Goal: Information Seeking & Learning: Learn about a topic

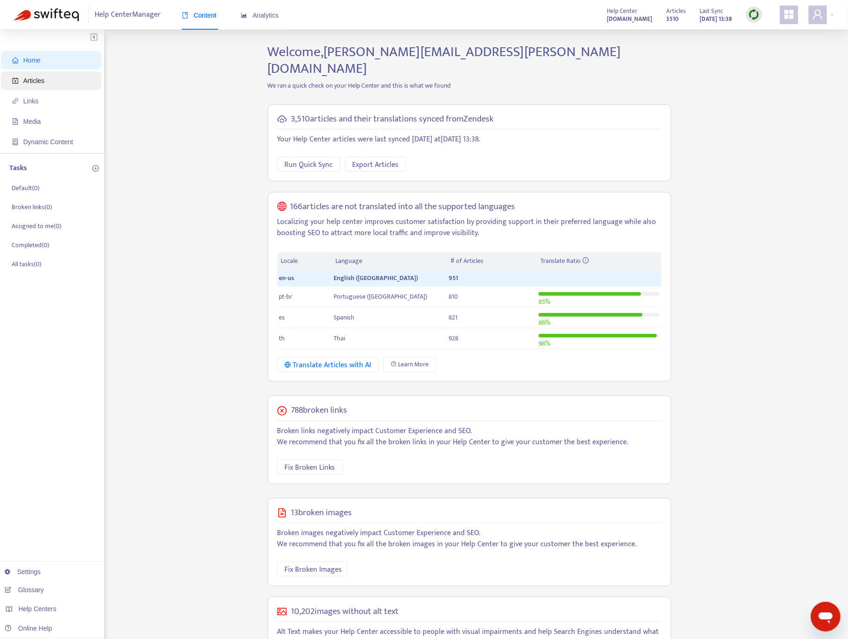
click at [45, 81] on span "Articles" at bounding box center [33, 80] width 21 height 7
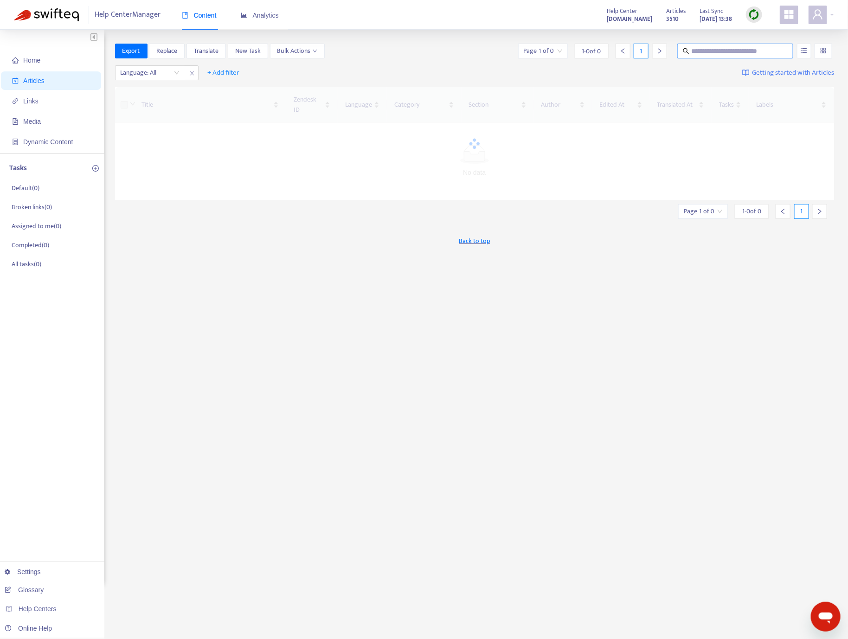
click at [747, 58] on span at bounding box center [735, 51] width 116 height 15
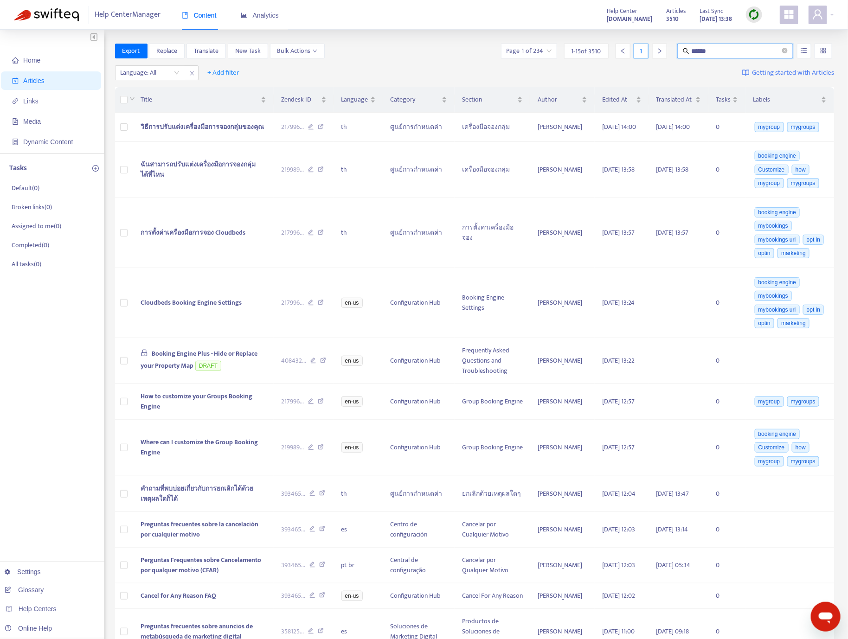
type input "******"
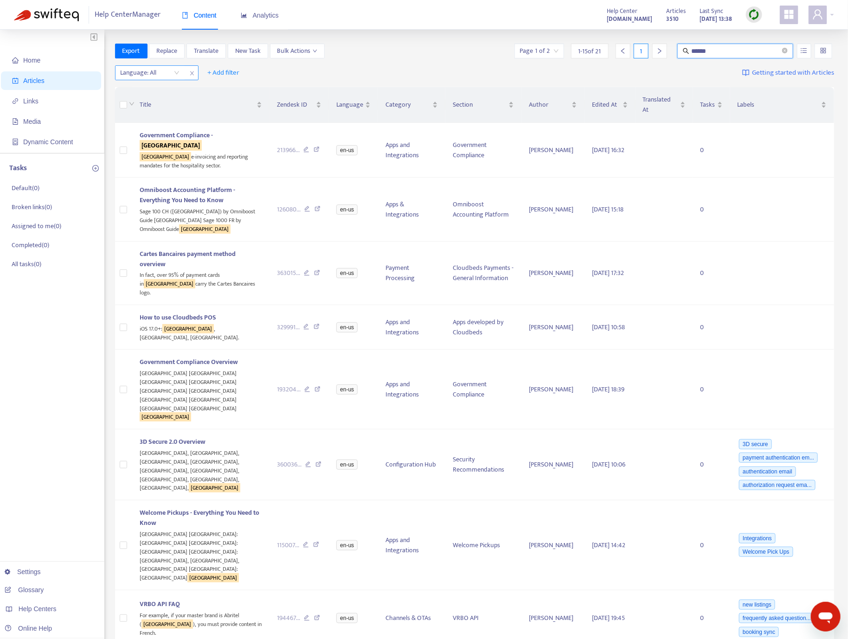
click at [149, 78] on div at bounding box center [145, 72] width 56 height 11
click at [169, 93] on div "en-us" at bounding box center [203, 91] width 161 height 10
click at [314, 147] on icon at bounding box center [317, 151] width 6 height 8
click at [314, 206] on icon at bounding box center [317, 210] width 6 height 8
click at [314, 386] on icon at bounding box center [317, 390] width 6 height 8
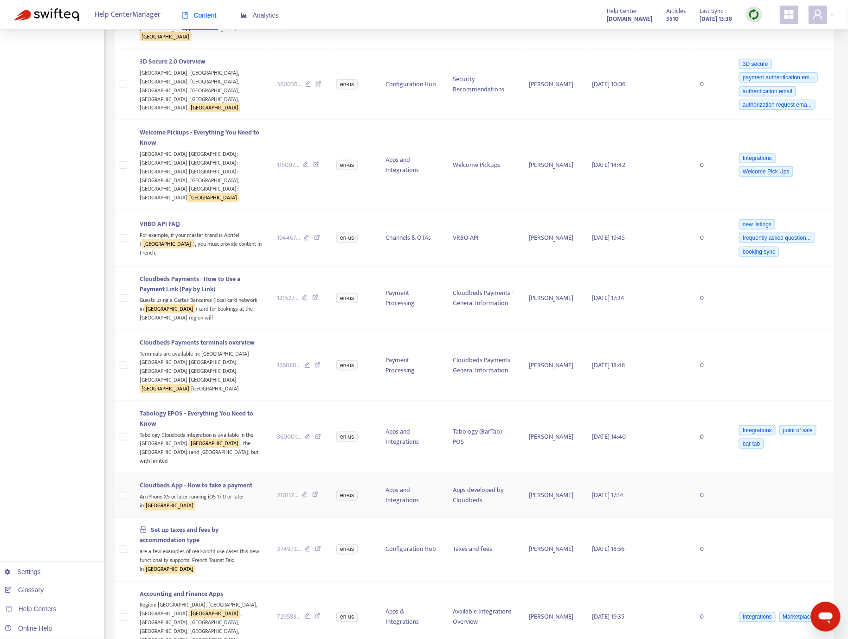
scroll to position [382, 0]
click at [314, 612] on icon at bounding box center [317, 616] width 6 height 8
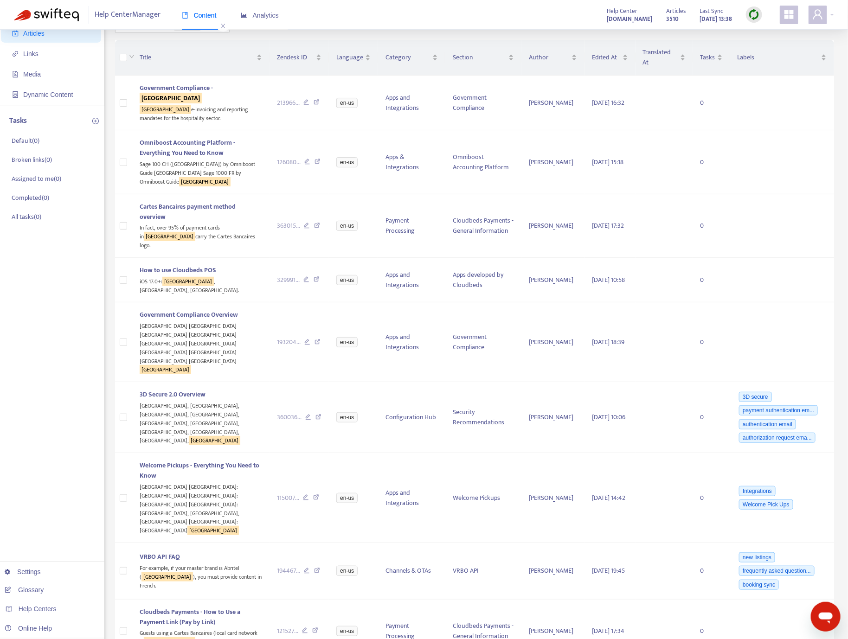
scroll to position [0, 0]
